Goal: Task Accomplishment & Management: Use online tool/utility

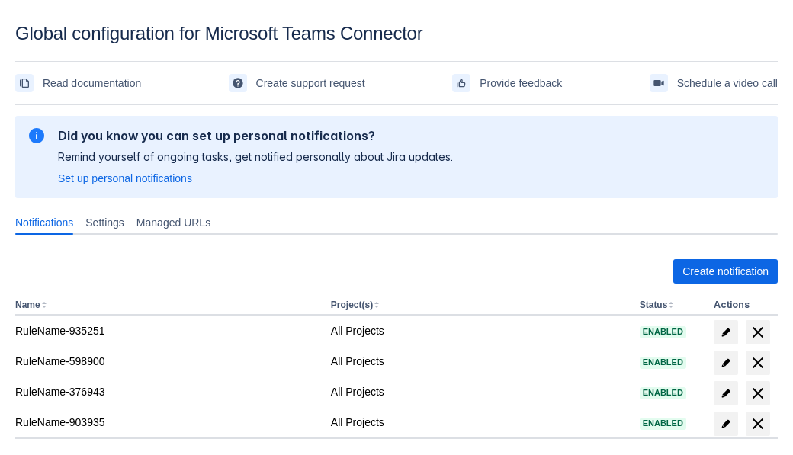
click at [725, 271] on span "Create notification" at bounding box center [725, 271] width 86 height 24
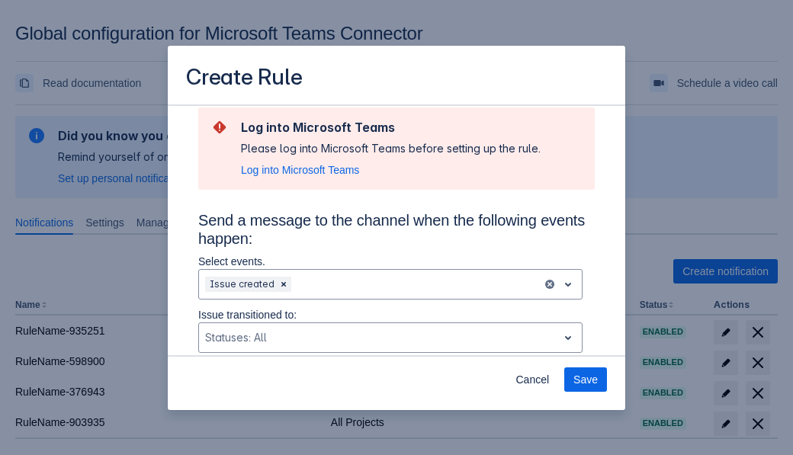
scroll to position [1027, 0]
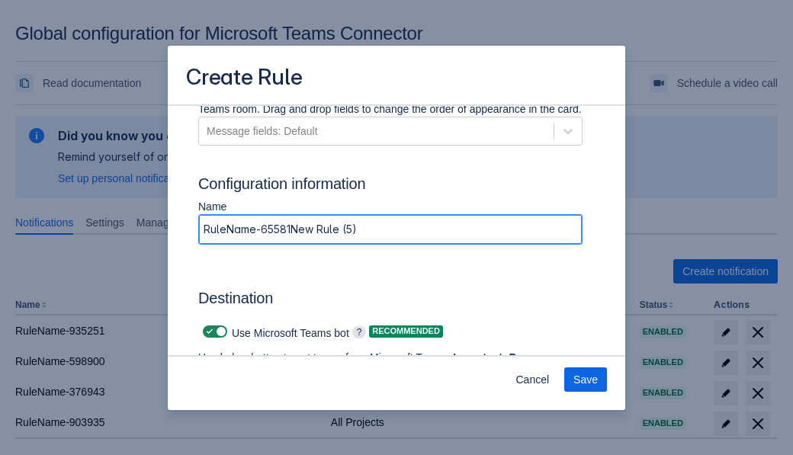
type input "RuleName-655810New Rule (5)"
click at [283, 389] on span "Authenticate in Microsoft Teams" at bounding box center [282, 401] width 151 height 24
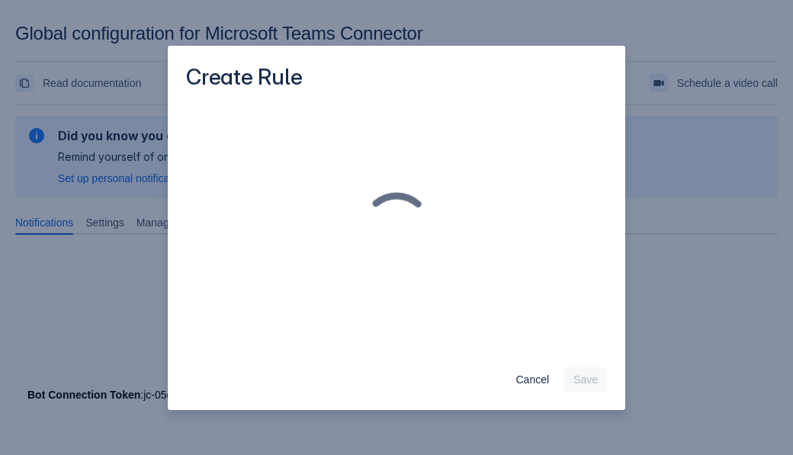
scroll to position [0, 0]
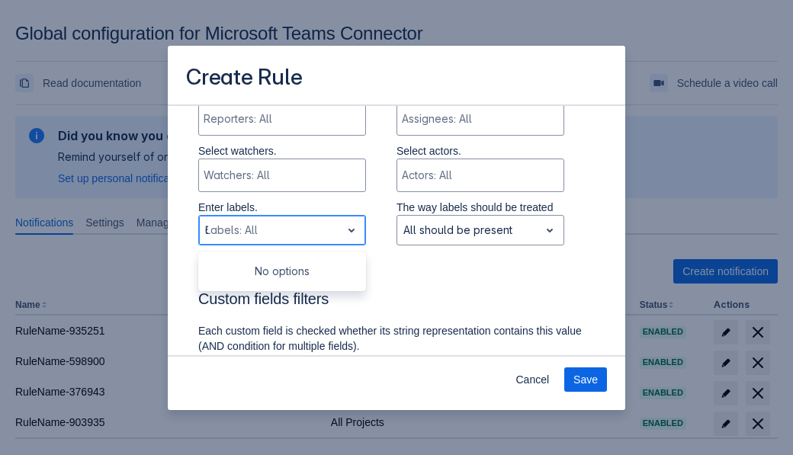
type input "655810_label"
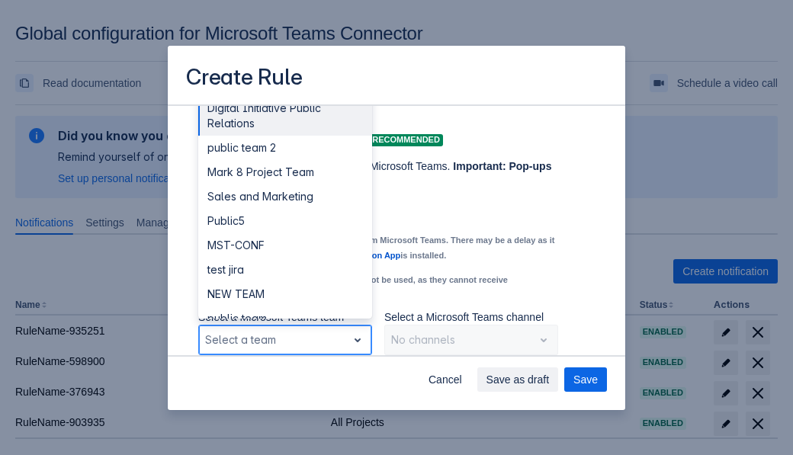
click at [284, 379] on div "Public4" at bounding box center [285, 391] width 174 height 24
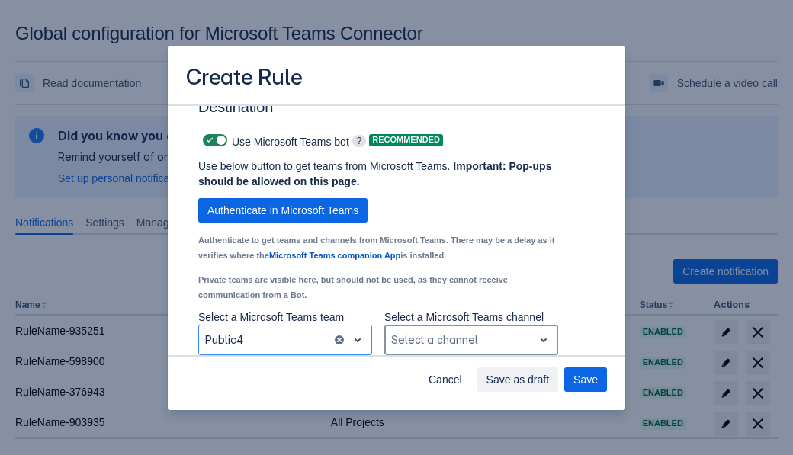
click at [470, 340] on div "Scrollable content" at bounding box center [459, 340] width 136 height 18
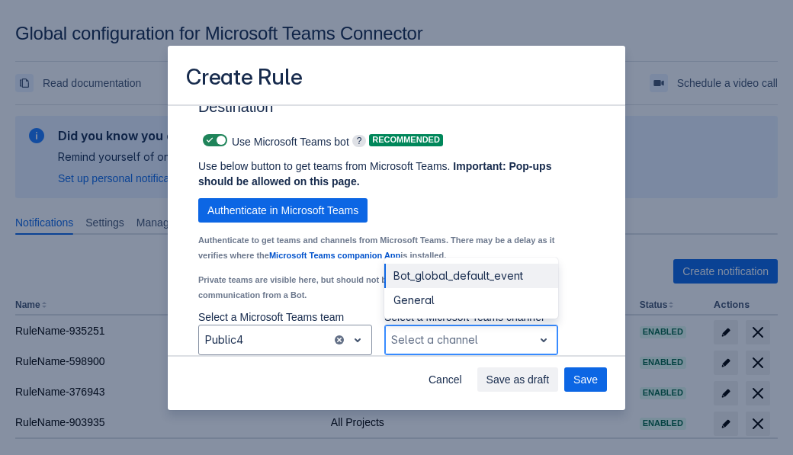
click at [470, 276] on div "Bot_global_default_event" at bounding box center [471, 276] width 174 height 24
click at [549, 379] on span "Save as draft" at bounding box center [517, 379] width 63 height 24
